Goal: Transaction & Acquisition: Purchase product/service

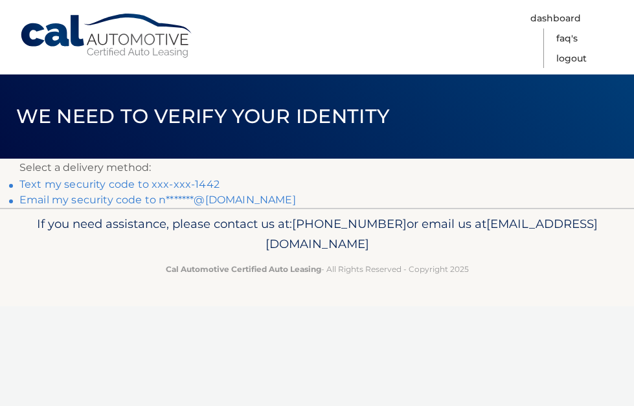
click at [156, 183] on link "Text my security code to xxx-xxx-1442" at bounding box center [119, 184] width 200 height 12
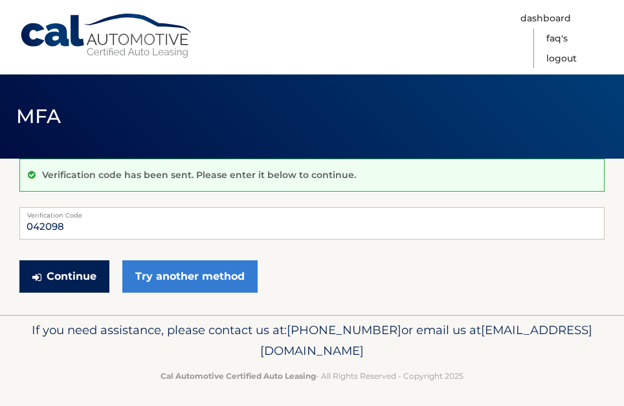
type input "042098"
click at [75, 278] on button "Continue" at bounding box center [64, 276] width 90 height 32
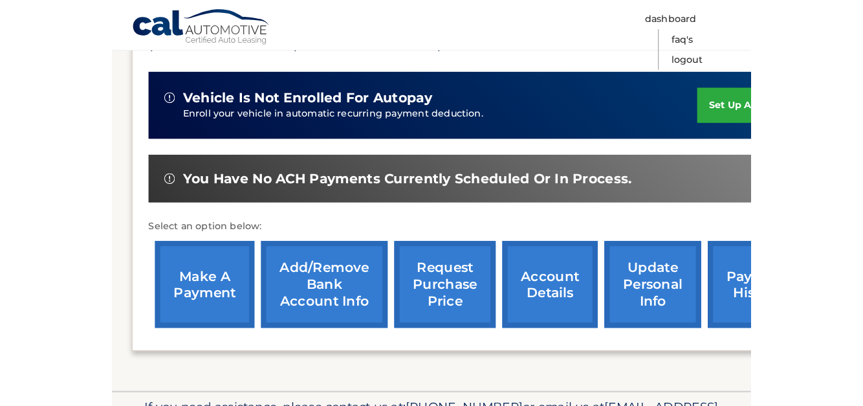
scroll to position [324, 0]
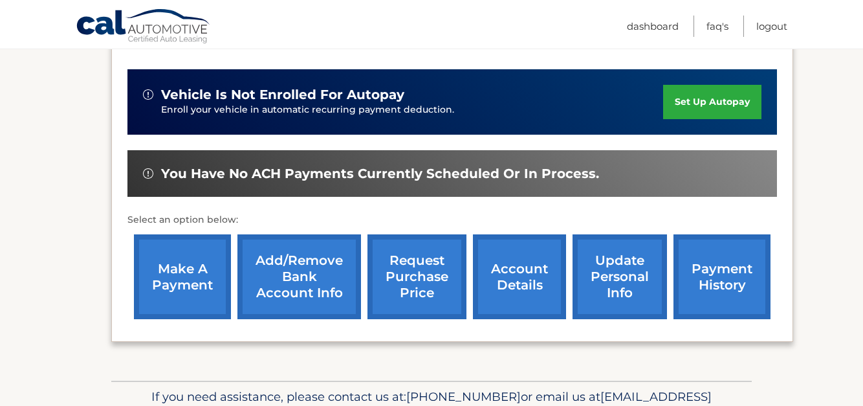
click at [171, 271] on link "make a payment" at bounding box center [182, 276] width 97 height 85
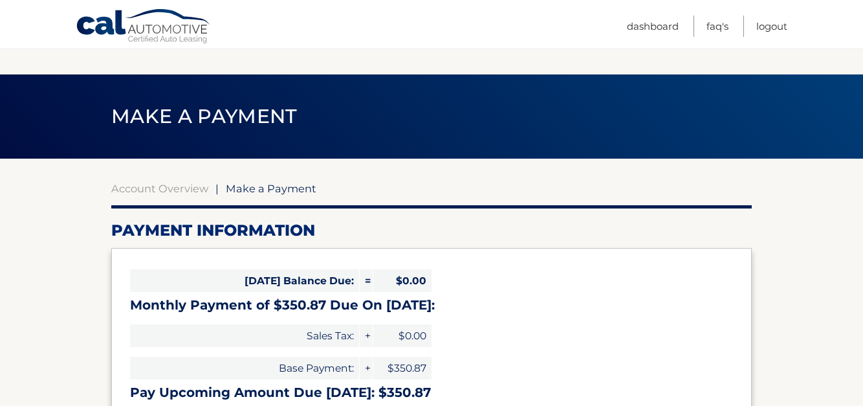
select select "NDU4NzZhM2UtYjU2My00ZjllLTg1ZWUtMDVkNDcyNzNhZmMz"
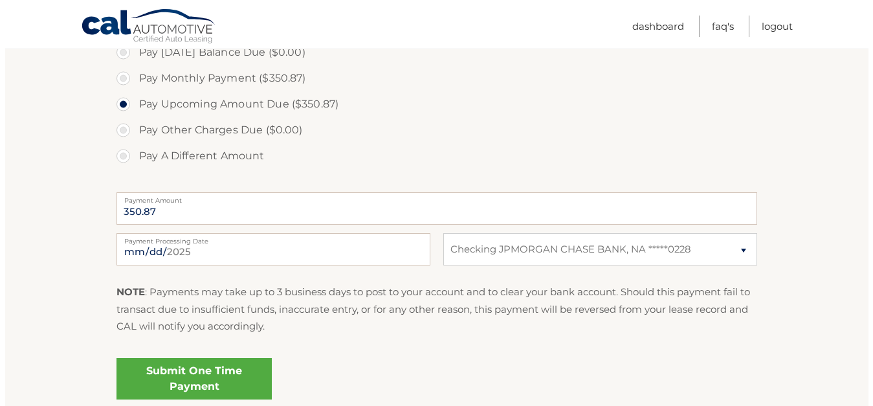
scroll to position [453, 0]
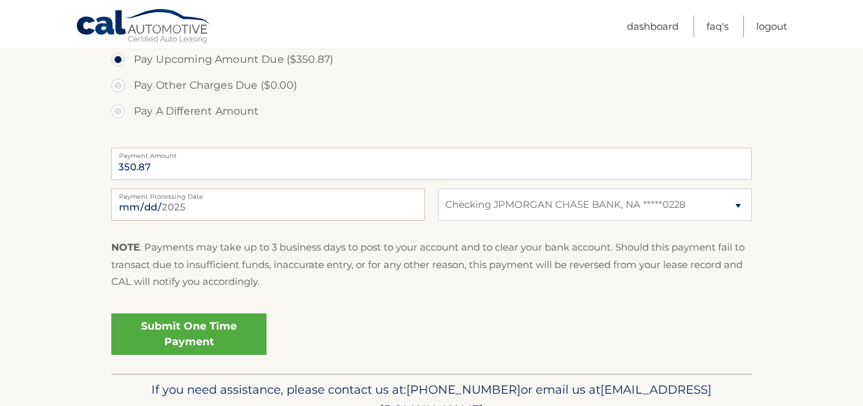
click at [208, 325] on link "Submit One Time Payment" at bounding box center [188, 333] width 155 height 41
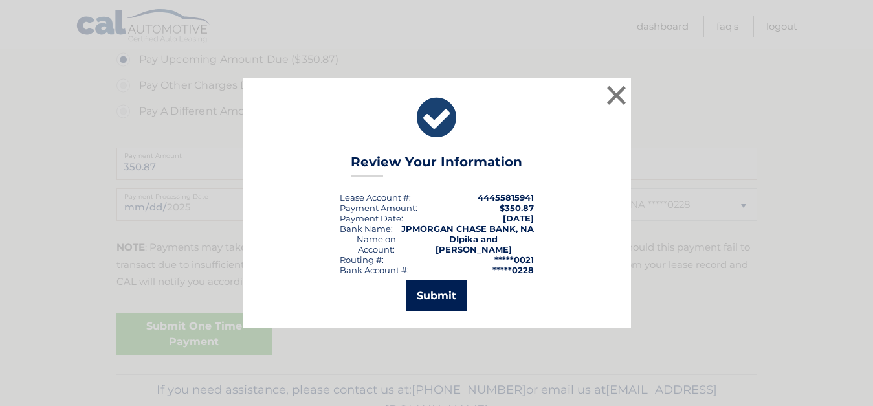
click at [445, 304] on button "Submit" at bounding box center [436, 295] width 60 height 31
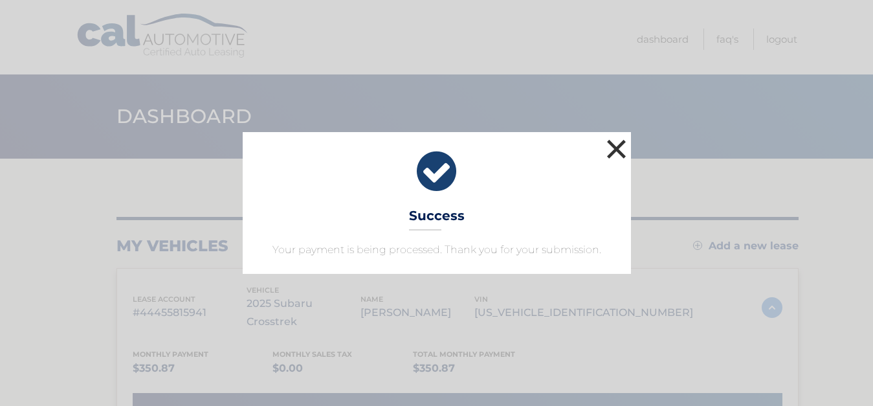
click at [617, 146] on button "×" at bounding box center [617, 149] width 26 height 26
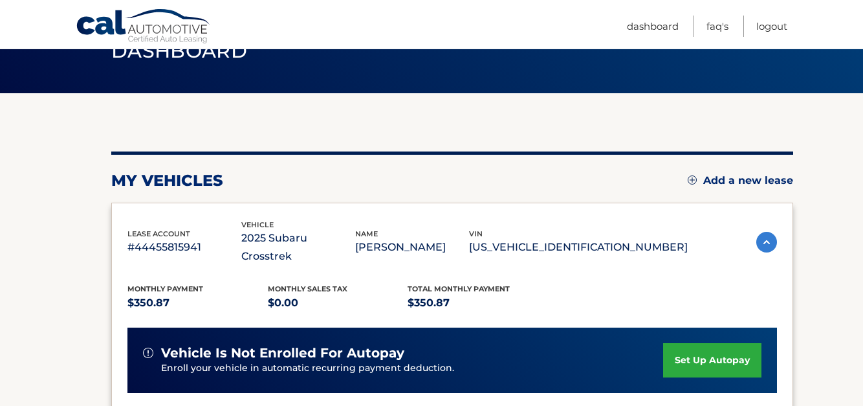
scroll to position [65, 0]
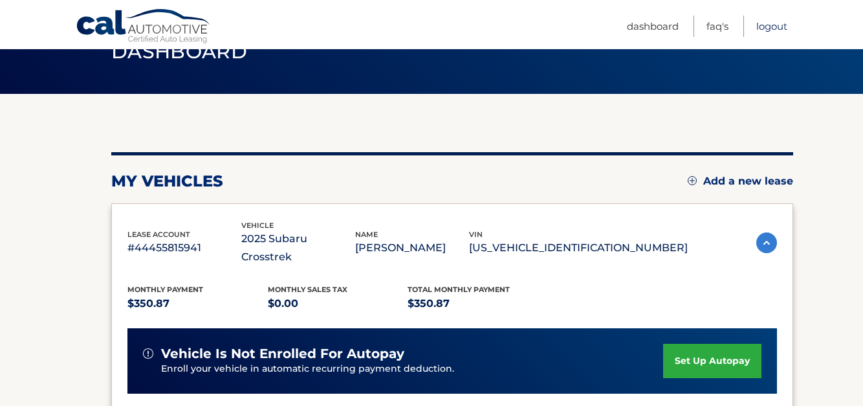
click at [765, 28] on link "Logout" at bounding box center [772, 26] width 31 height 21
